Goal: Task Accomplishment & Management: Manage account settings

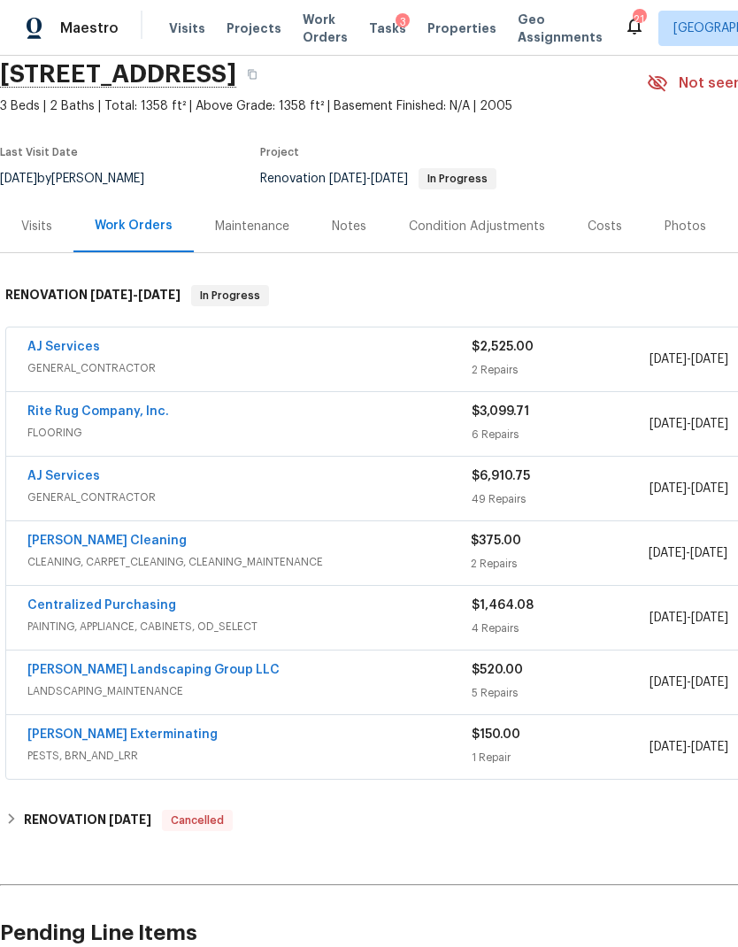
scroll to position [69, 0]
click at [116, 406] on link "Rite Rug Company, Inc." at bounding box center [98, 411] width 142 height 12
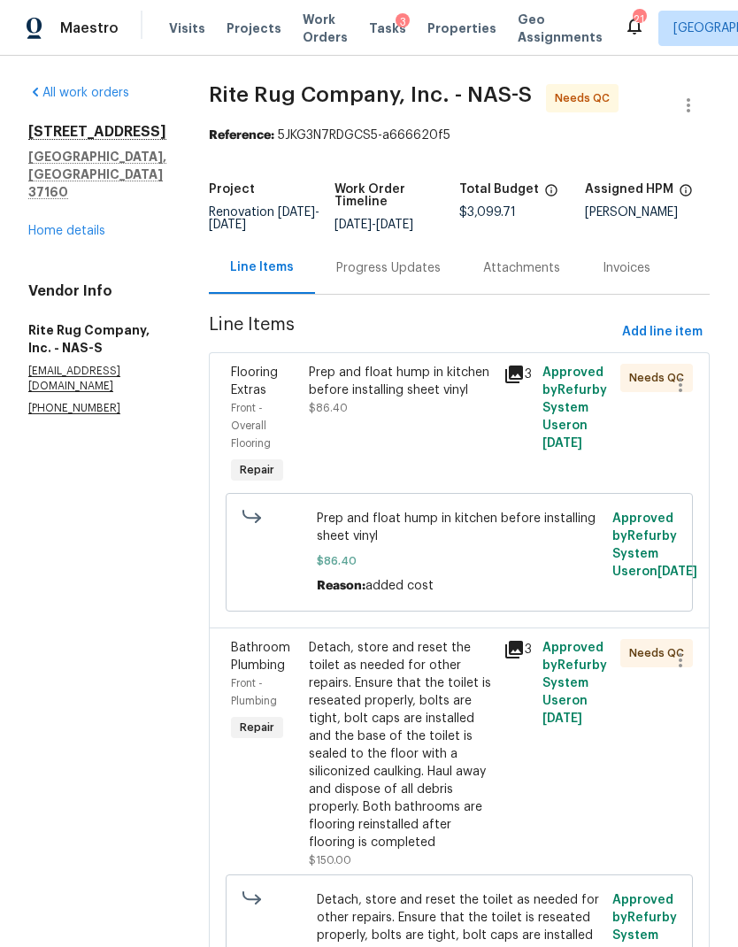
click at [381, 277] on div "Progress Updates" at bounding box center [388, 268] width 104 height 18
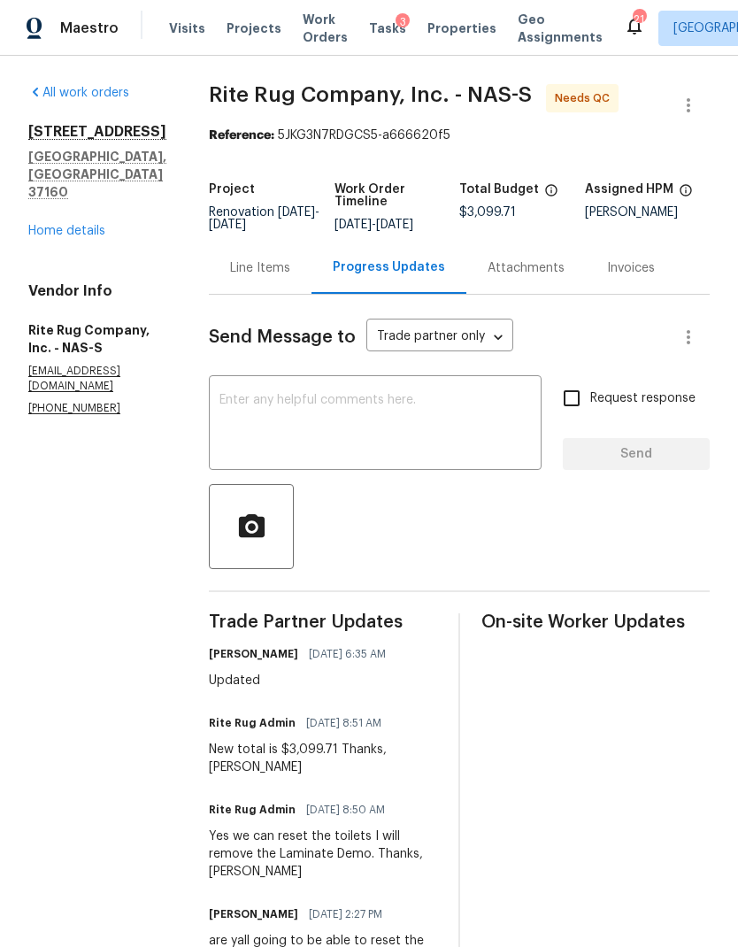
click at [61, 225] on link "Home details" at bounding box center [66, 231] width 77 height 12
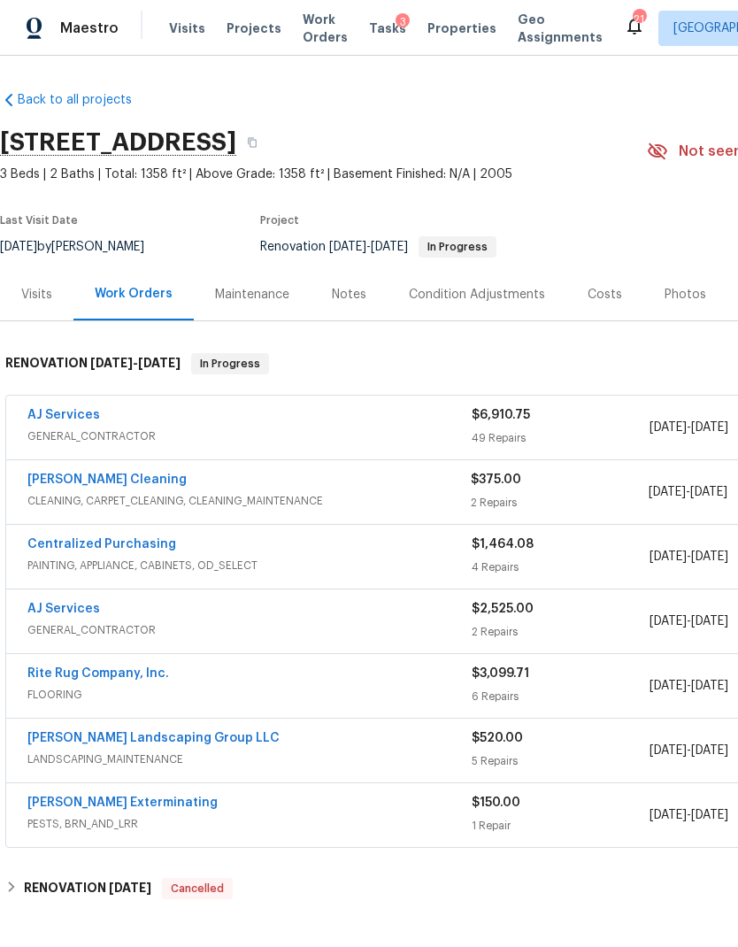
click at [52, 416] on link "AJ Services" at bounding box center [63, 415] width 73 height 12
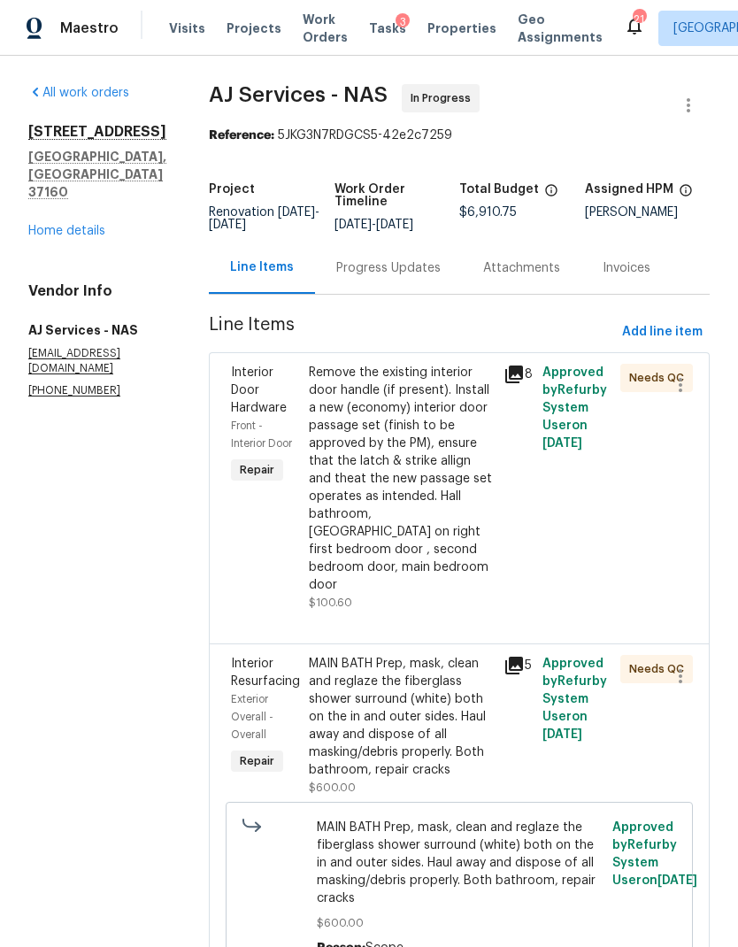
click at [392, 278] on div "Progress Updates" at bounding box center [388, 268] width 147 height 52
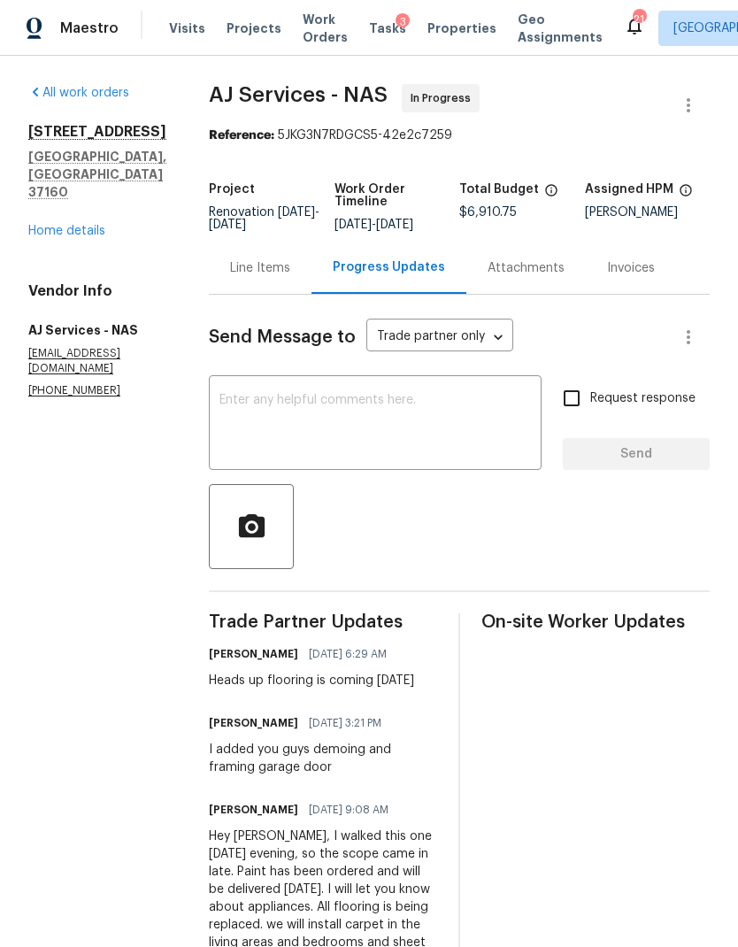
click at [62, 225] on link "Home details" at bounding box center [66, 231] width 77 height 12
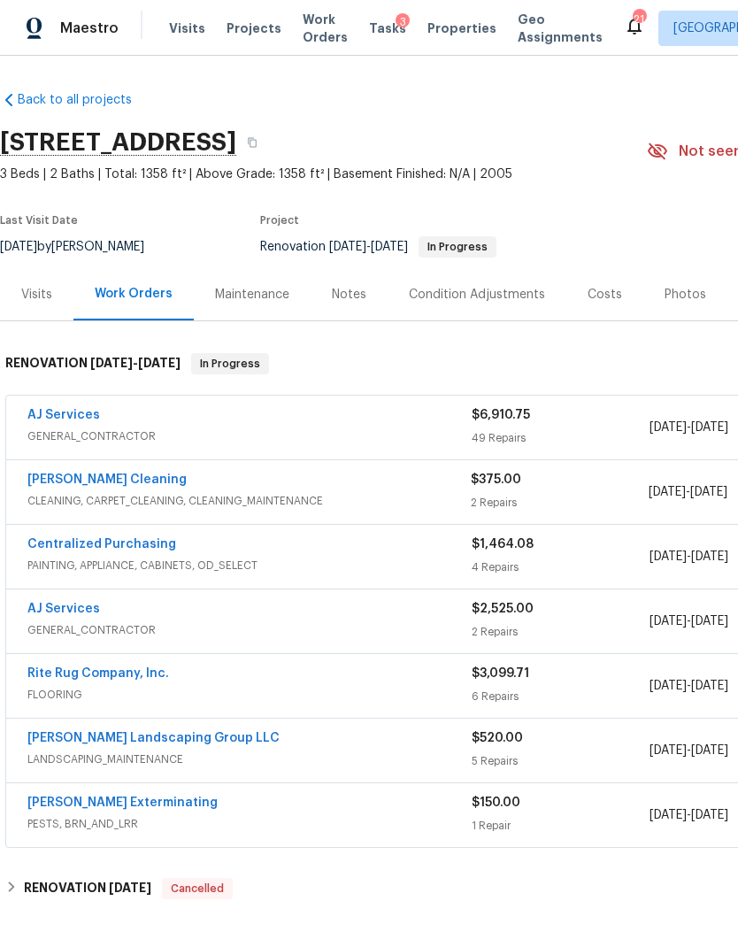
click at [372, 308] on div "Notes" at bounding box center [349, 294] width 77 height 52
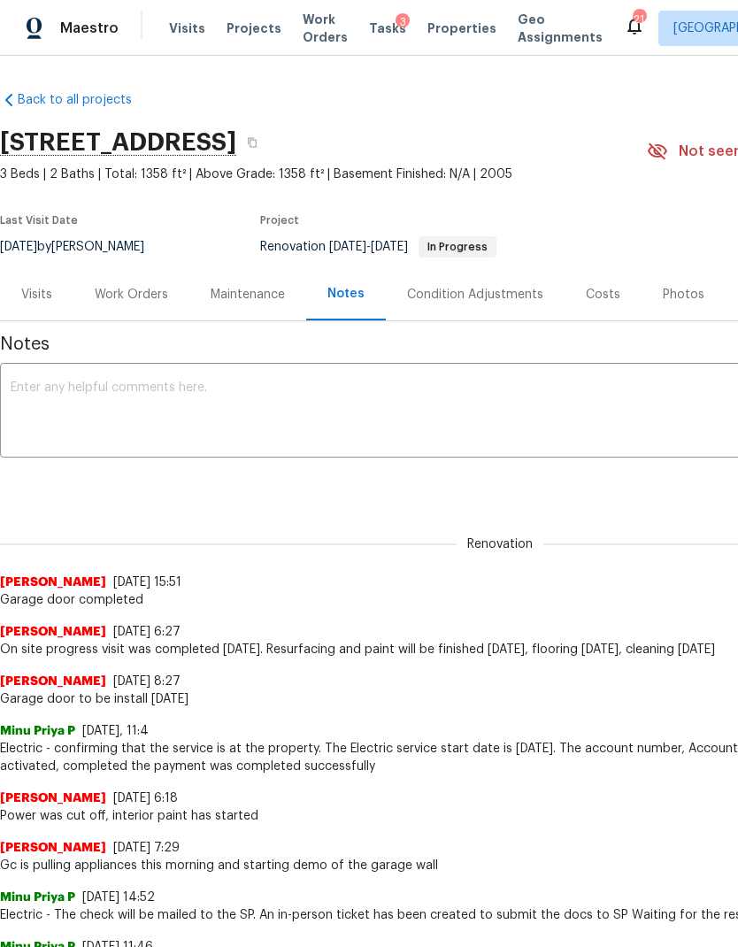
click at [286, 420] on textarea at bounding box center [500, 413] width 979 height 62
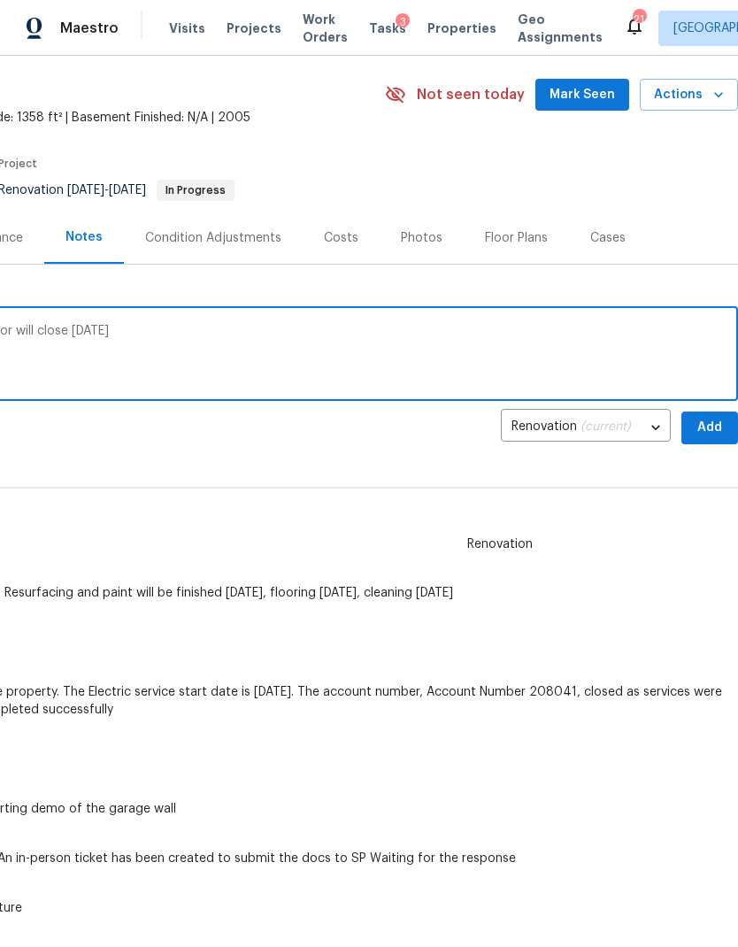
scroll to position [57, 262]
type textarea "QC walk completed punchlist sent to vendor will close [DATE]"
click at [698, 432] on span "Add" at bounding box center [710, 428] width 28 height 22
